Goal: Find specific page/section: Find specific page/section

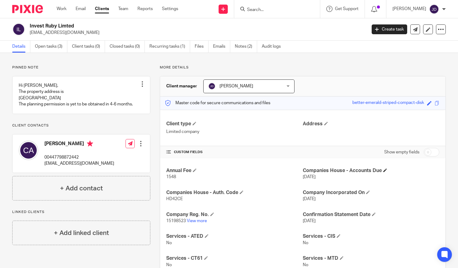
scroll to position [122, 0]
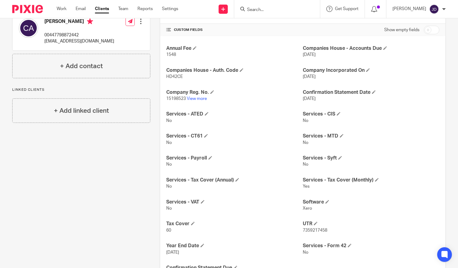
click at [259, 7] on input "Search" at bounding box center [273, 10] width 55 height 6
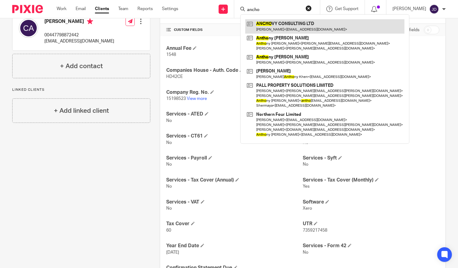
type input "ancho"
click at [267, 21] on link at bounding box center [324, 26] width 159 height 14
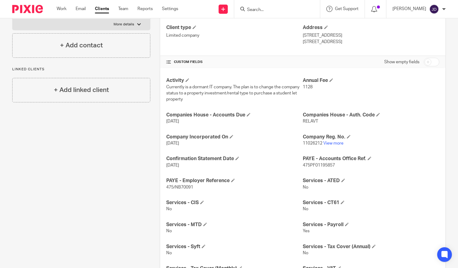
scroll to position [92, 0]
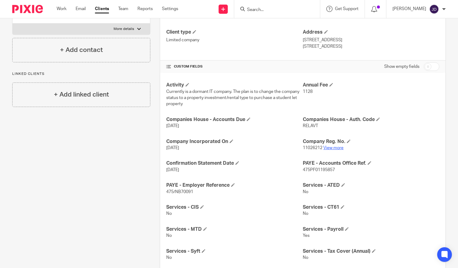
click at [336, 147] on link "View more" at bounding box center [333, 148] width 20 height 4
click at [326, 146] on link "View more" at bounding box center [333, 148] width 20 height 4
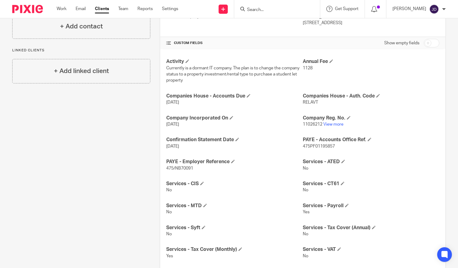
scroll to position [31, 0]
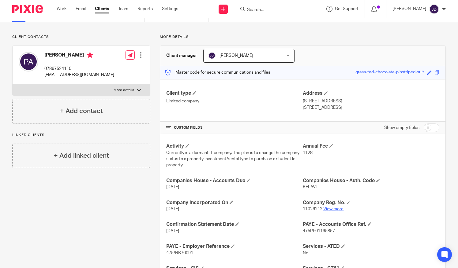
click at [336, 207] on link "View more" at bounding box center [333, 209] width 20 height 4
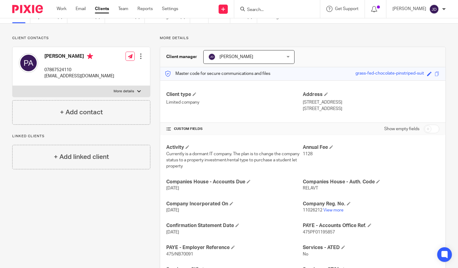
scroll to position [0, 0]
